Goal: Task Accomplishment & Management: Complete application form

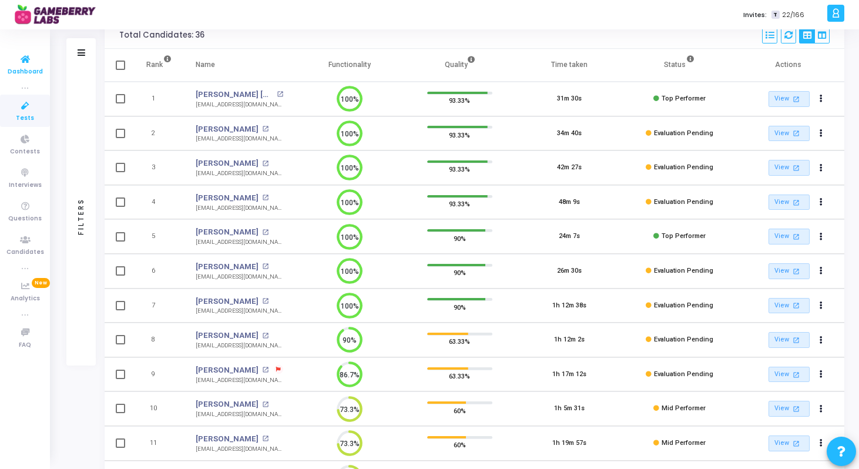
click at [26, 67] on span "Dashboard" at bounding box center [25, 72] width 35 height 10
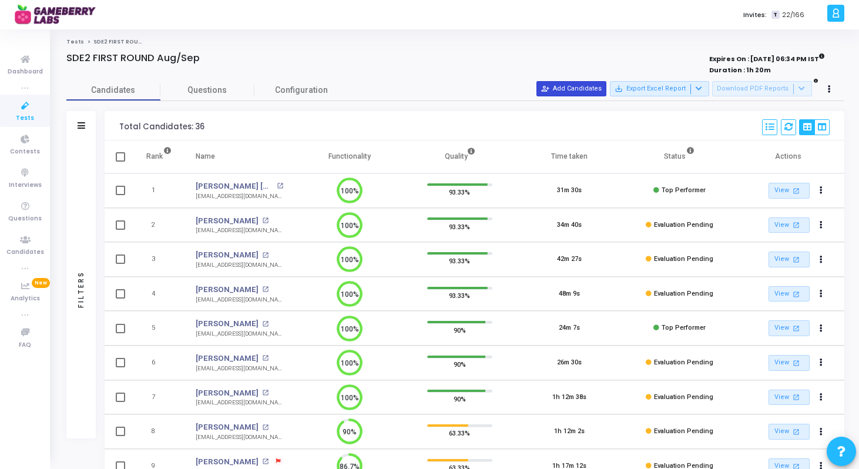
click at [572, 93] on button "person_add_alt Add Candidates" at bounding box center [571, 88] width 70 height 15
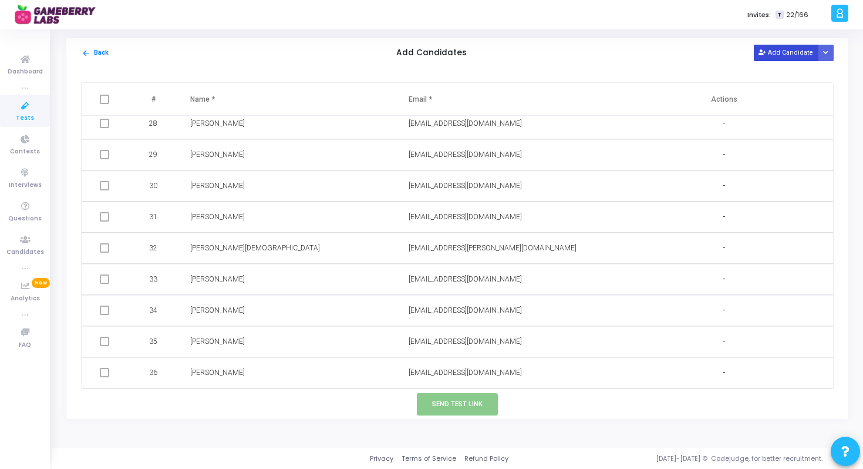
click at [769, 49] on button "Add Candidate" at bounding box center [786, 53] width 65 height 16
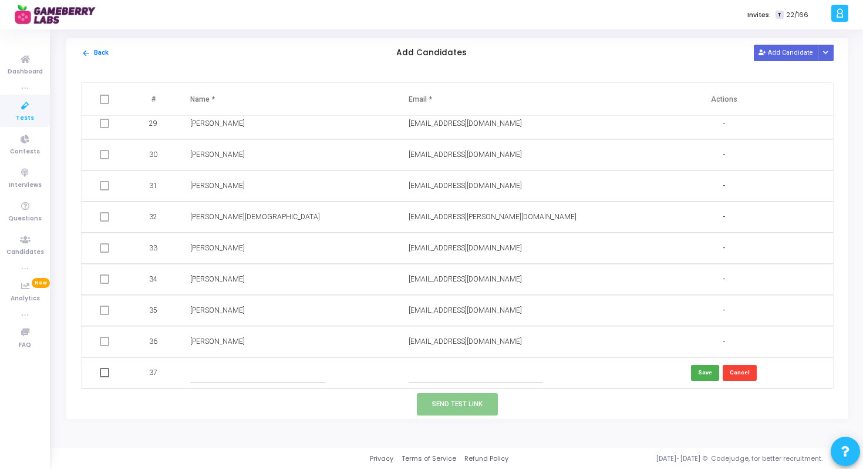
click at [450, 368] on input "text" at bounding box center [476, 372] width 134 height 19
paste input "Vivek Parihar pariharvivek23@gmail.com"
drag, startPoint x: 444, startPoint y: 375, endPoint x: 385, endPoint y: 374, distance: 59.3
click at [385, 374] on tr "37 Vivek Parihar pariharvivek23@gmail.com Save Cancel" at bounding box center [458, 372] width 752 height 31
type input "pariharvivek23@gmail.com"
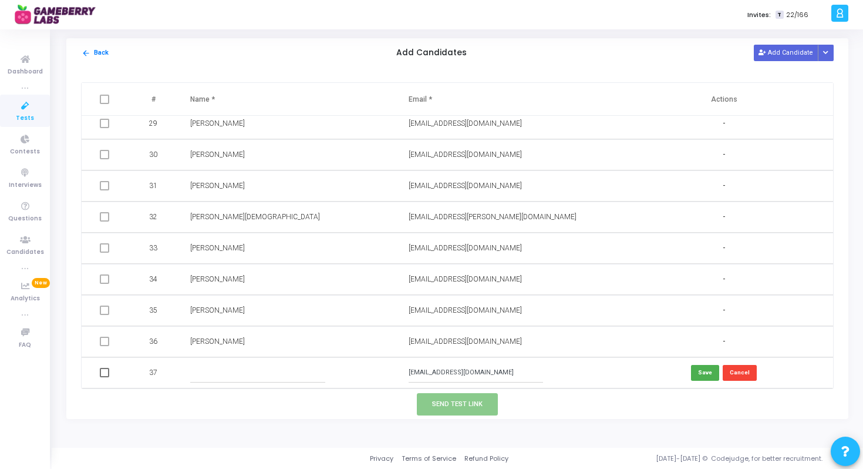
click at [274, 375] on input "text" at bounding box center [257, 372] width 134 height 19
paste input "Vivek Parihar"
type input "Vivek Parihar"
click at [707, 375] on button "Save" at bounding box center [705, 373] width 28 height 16
click at [109, 372] on span at bounding box center [104, 372] width 9 height 9
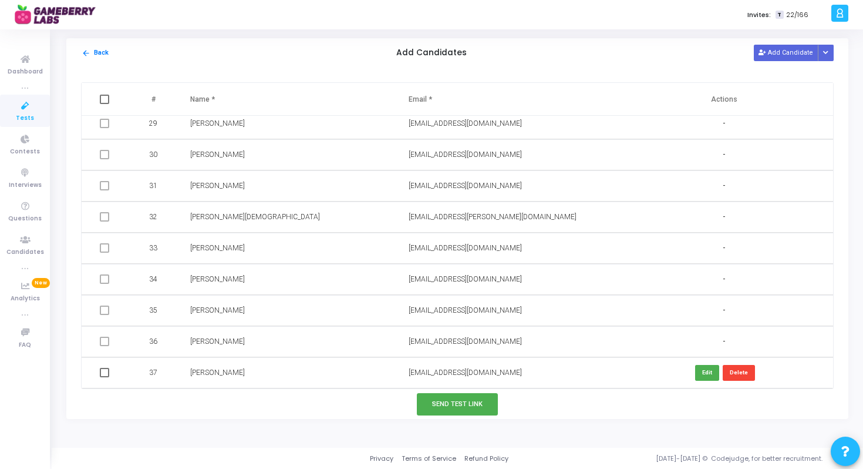
click at [105, 377] on input "checkbox" at bounding box center [104, 377] width 1 height 1
checkbox input "true"
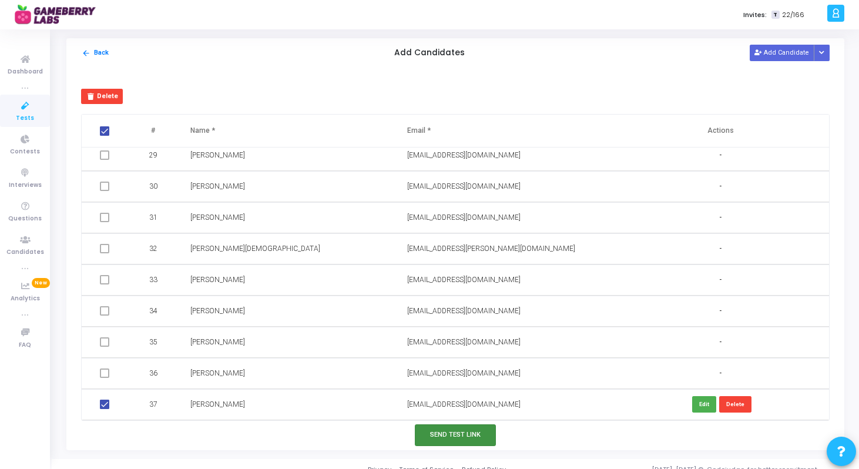
click at [449, 436] on button "Send Test Link" at bounding box center [455, 435] width 81 height 22
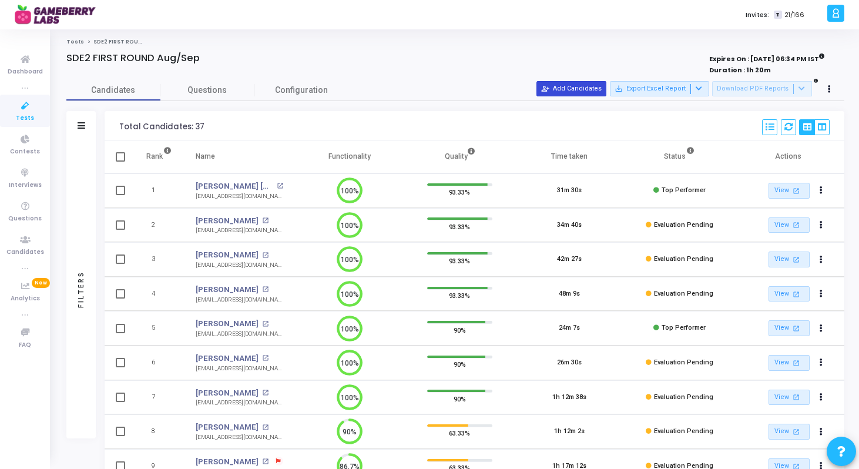
click at [584, 87] on button "person_add_alt Add Candidates" at bounding box center [571, 88] width 70 height 15
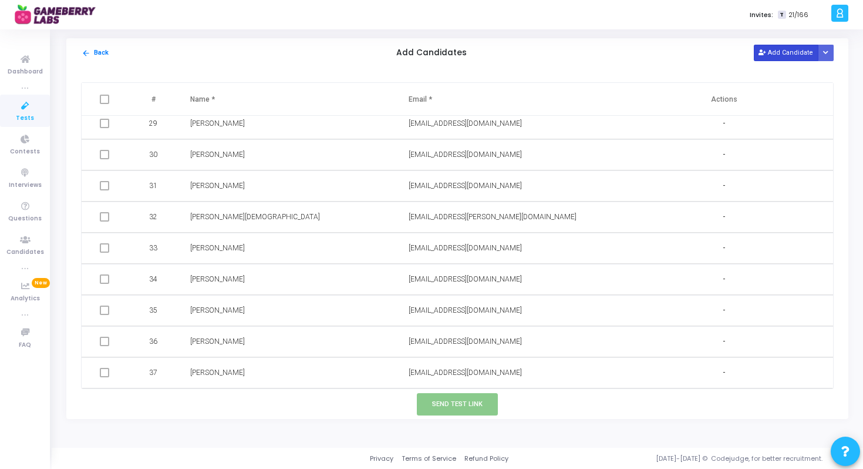
click at [790, 46] on button "Add Candidate" at bounding box center [786, 53] width 65 height 16
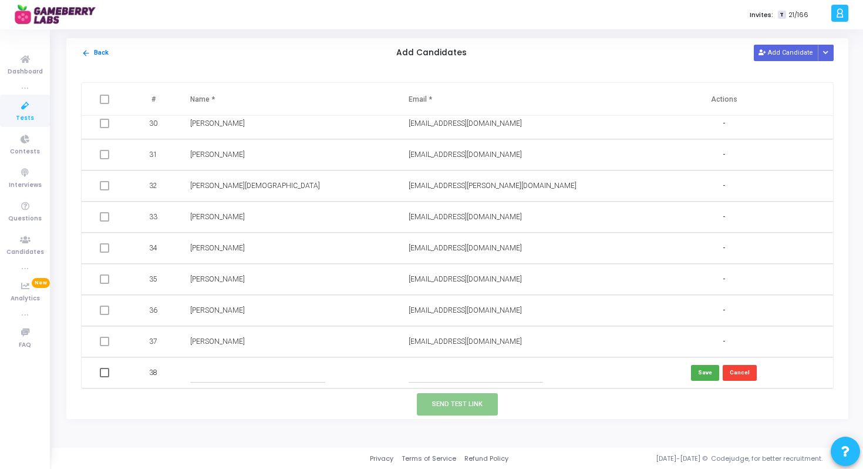
click at [437, 379] on input "text" at bounding box center [476, 372] width 134 height 19
paste input "Harshit Kumar harshit261998@gmail.com"
drag, startPoint x: 457, startPoint y: 372, endPoint x: 388, endPoint y: 372, distance: 69.3
click at [388, 372] on tr "38 Harshit Kumar harshit261998@gmail.com Save Cancel" at bounding box center [458, 372] width 752 height 31
type input "harshit261998@gmail.com"
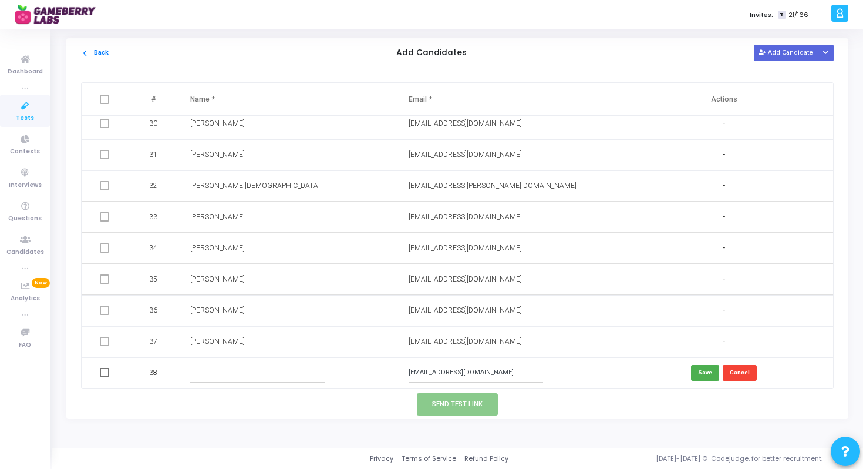
click at [234, 375] on input "text" at bounding box center [257, 372] width 134 height 19
paste input "Harshit Kumar"
type input "Harshit Kumar"
click at [708, 376] on button "Save" at bounding box center [705, 373] width 28 height 16
click at [102, 373] on span at bounding box center [104, 372] width 9 height 9
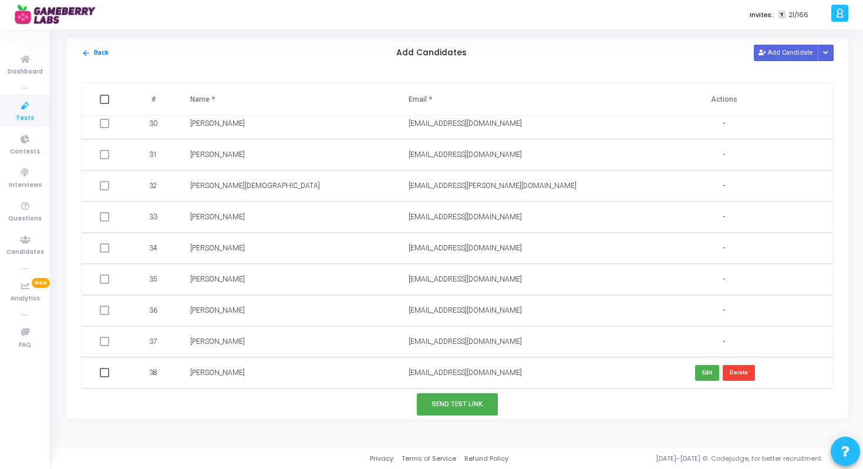
click at [104, 377] on input "checkbox" at bounding box center [104, 377] width 1 height 1
checkbox input "true"
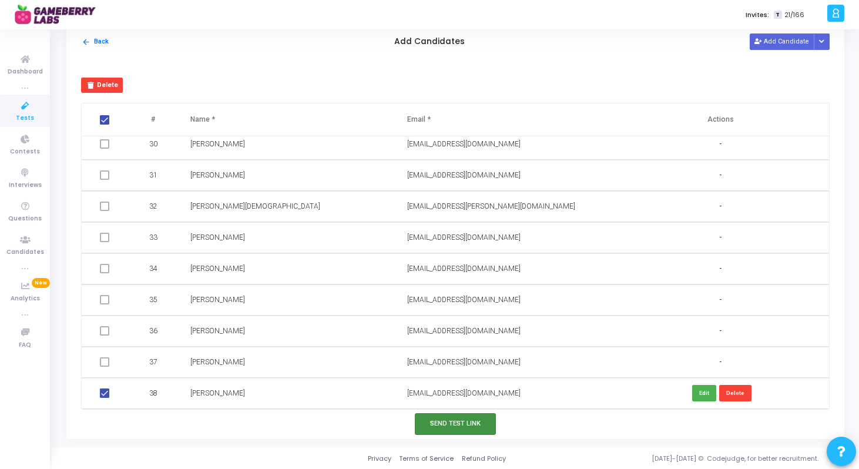
click at [442, 422] on button "Send Test Link" at bounding box center [455, 424] width 81 height 22
